Goal: Task Accomplishment & Management: Use online tool/utility

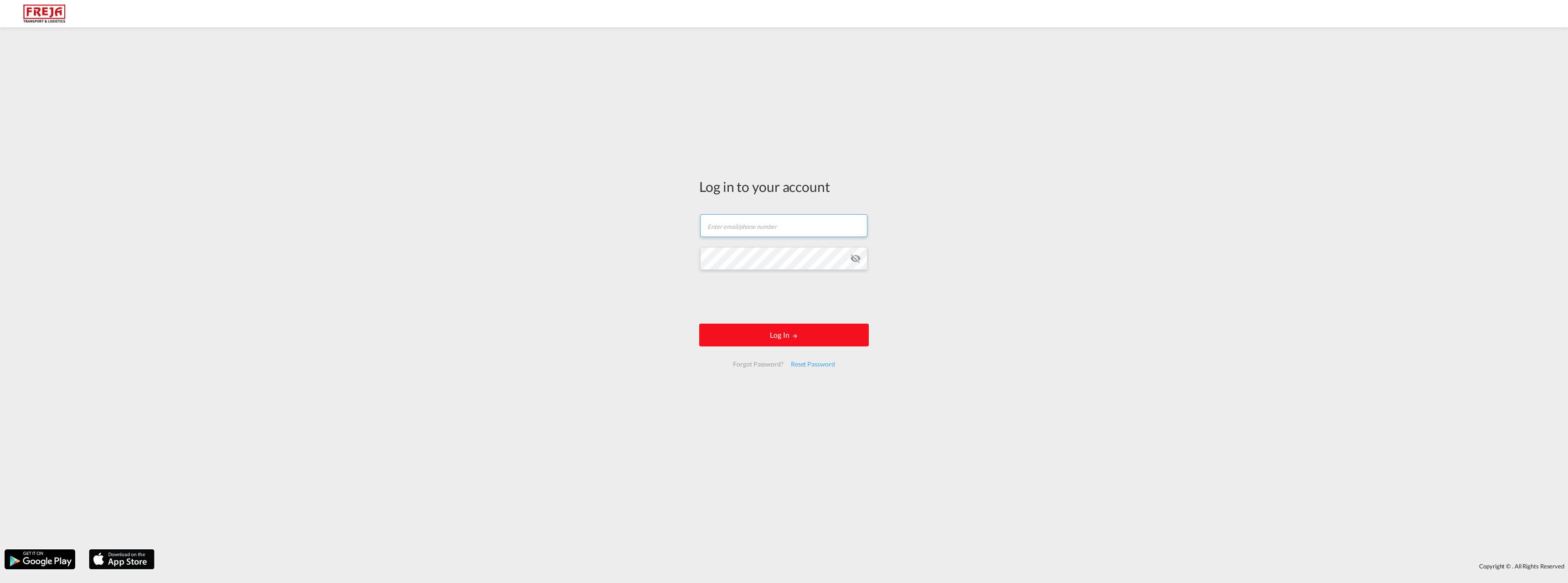
type input "[EMAIL_ADDRESS][DOMAIN_NAME]"
click at [767, 322] on form "[EMAIL_ADDRESS][DOMAIN_NAME] Email field is required Password field is required…" at bounding box center [784, 290] width 170 height 171
click at [801, 329] on button "Log In" at bounding box center [784, 335] width 170 height 23
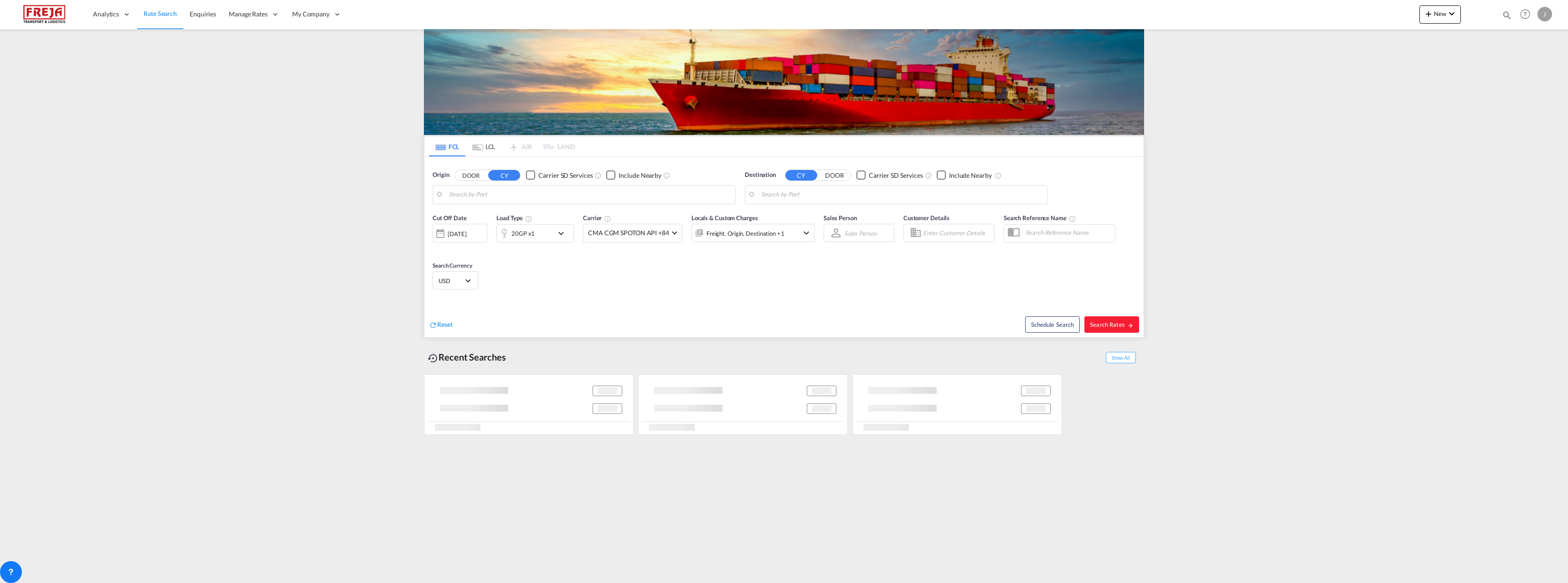
type input "[GEOGRAPHIC_DATA], TWTPE"
type input "[GEOGRAPHIC_DATA] ([GEOGRAPHIC_DATA]), [GEOGRAPHIC_DATA]"
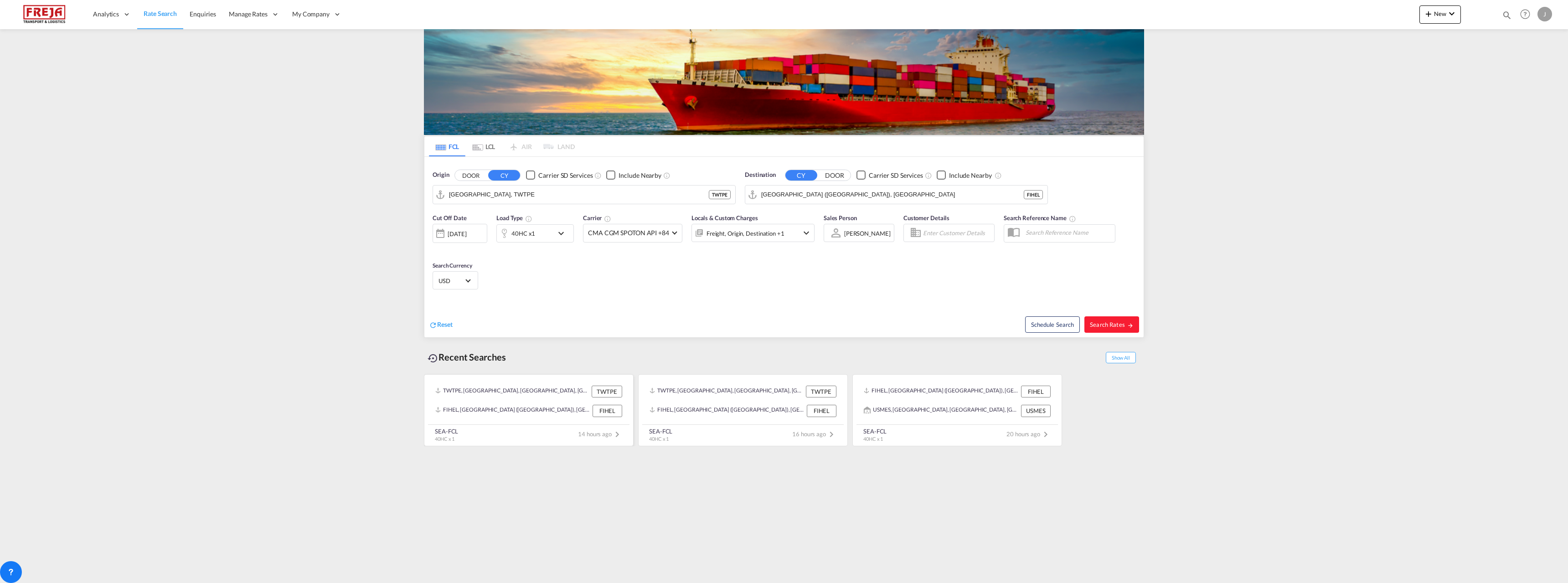
click at [511, 391] on div "TWTPE, [GEOGRAPHIC_DATA], [GEOGRAPHIC_DATA], [GEOGRAPHIC_DATA], [GEOGRAPHIC_DAT…" at bounding box center [512, 391] width 154 height 12
